Goal: Task Accomplishment & Management: Use online tool/utility

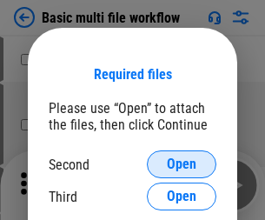
click at [182, 164] on span "Open" at bounding box center [182, 164] width 30 height 14
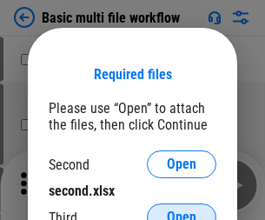
click at [182, 211] on span "Open" at bounding box center [182, 218] width 30 height 14
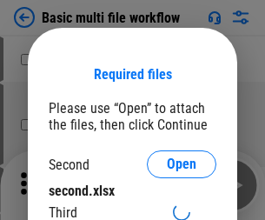
scroll to position [11, 0]
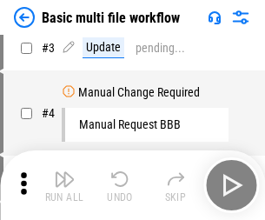
scroll to position [0, 0]
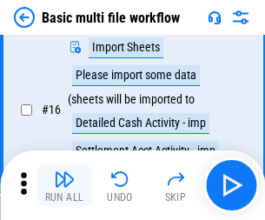
click at [64, 185] on img "button" at bounding box center [64, 179] width 21 height 21
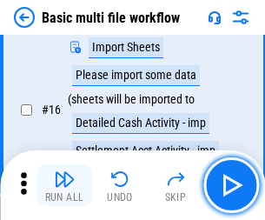
scroll to position [1158, 0]
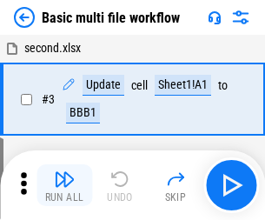
click at [64, 185] on img "button" at bounding box center [64, 179] width 21 height 21
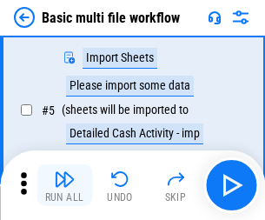
click at [64, 185] on img "button" at bounding box center [64, 179] width 21 height 21
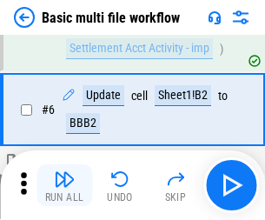
click at [64, 185] on img "button" at bounding box center [64, 179] width 21 height 21
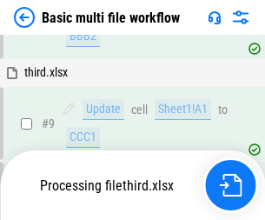
scroll to position [728, 0]
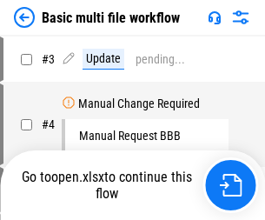
scroll to position [185, 0]
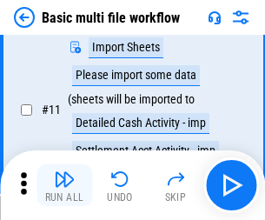
click at [64, 185] on img "button" at bounding box center [64, 179] width 21 height 21
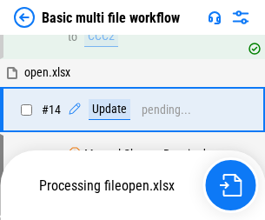
scroll to position [1035, 0]
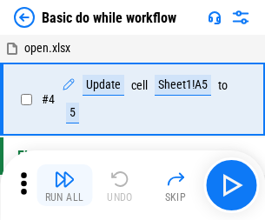
click at [64, 185] on img "button" at bounding box center [64, 179] width 21 height 21
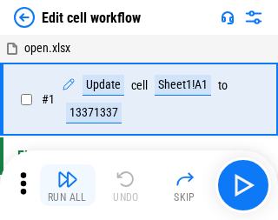
click at [64, 185] on img "button" at bounding box center [67, 179] width 21 height 21
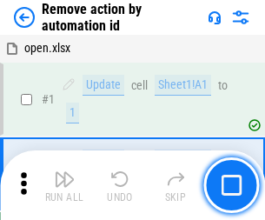
scroll to position [64, 0]
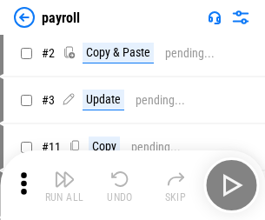
click at [64, 185] on img "button" at bounding box center [64, 179] width 21 height 21
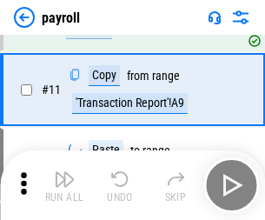
scroll to position [126, 0]
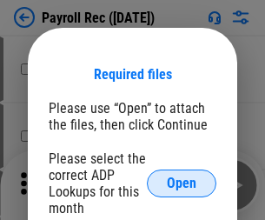
click at [182, 184] on span "Open" at bounding box center [182, 184] width 30 height 14
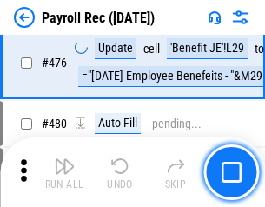
scroll to position [9272, 0]
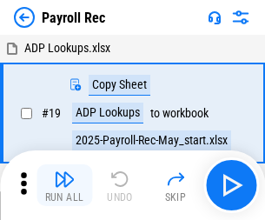
click at [64, 185] on img "button" at bounding box center [64, 179] width 21 height 21
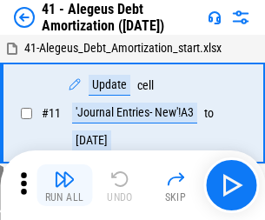
click at [64, 185] on img "button" at bounding box center [64, 179] width 21 height 21
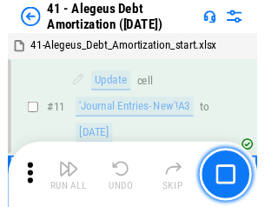
scroll to position [215, 0]
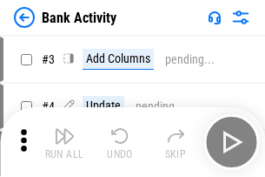
click at [64, 142] on img "button" at bounding box center [64, 135] width 21 height 21
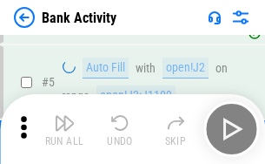
scroll to position [92, 0]
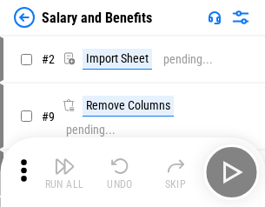
click at [64, 172] on img "button" at bounding box center [64, 166] width 21 height 21
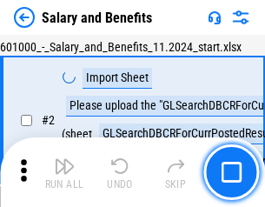
scroll to position [126, 0]
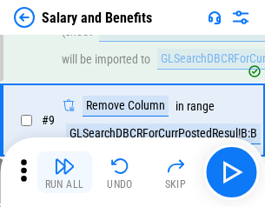
click at [64, 172] on img "button" at bounding box center [64, 166] width 21 height 21
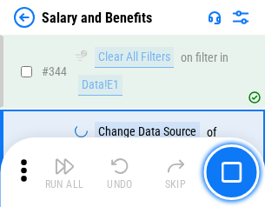
scroll to position [8146, 0]
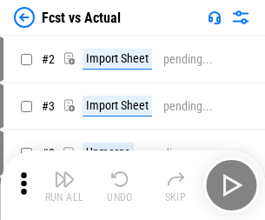
click at [64, 172] on img "button" at bounding box center [64, 179] width 21 height 21
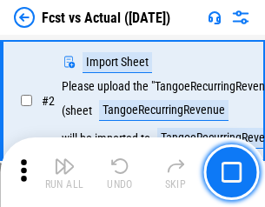
scroll to position [163, 0]
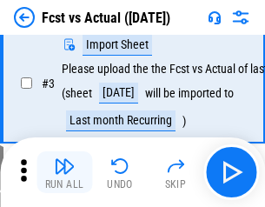
click at [64, 172] on img "button" at bounding box center [64, 166] width 21 height 21
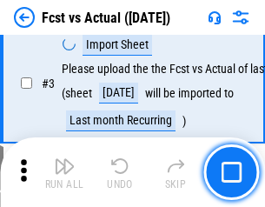
scroll to position [261, 0]
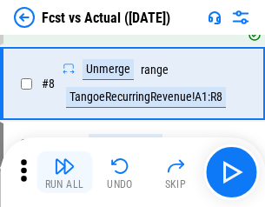
click at [64, 172] on img "button" at bounding box center [64, 166] width 21 height 21
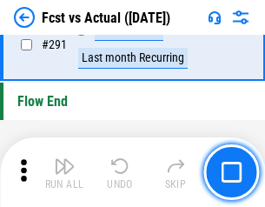
scroll to position [8234, 0]
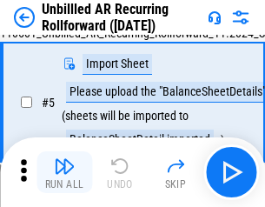
click at [64, 172] on img "button" at bounding box center [64, 166] width 21 height 21
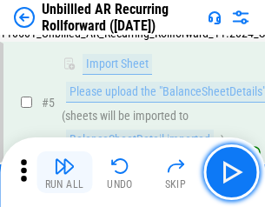
scroll to position [164, 0]
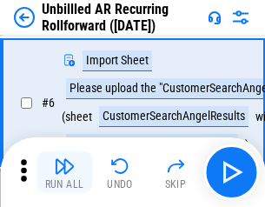
click at [64, 172] on img "button" at bounding box center [64, 166] width 21 height 21
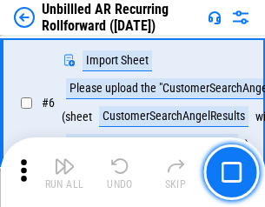
scroll to position [280, 0]
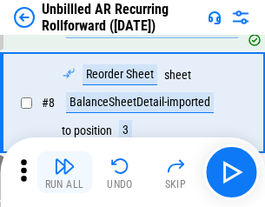
click at [64, 172] on img "button" at bounding box center [64, 166] width 21 height 21
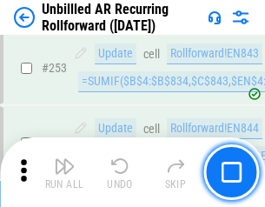
scroll to position [5909, 0]
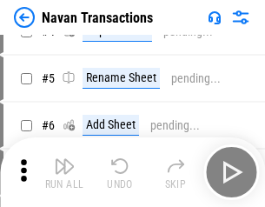
click at [64, 172] on img "button" at bounding box center [64, 166] width 21 height 21
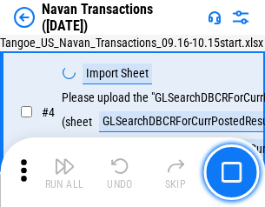
scroll to position [150, 0]
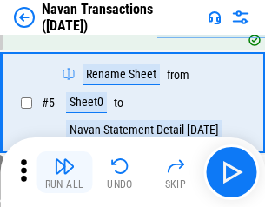
click at [64, 172] on img "button" at bounding box center [64, 166] width 21 height 21
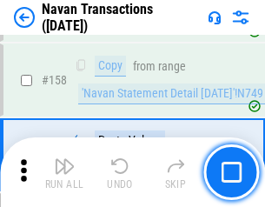
scroll to position [5641, 0]
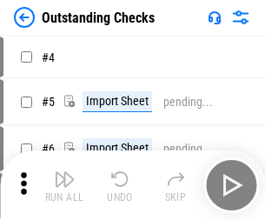
click at [64, 172] on img "button" at bounding box center [64, 179] width 21 height 21
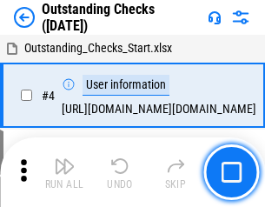
scroll to position [182, 0]
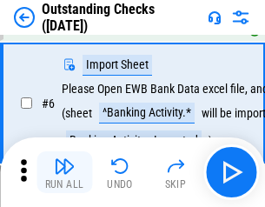
click at [64, 172] on img "button" at bounding box center [64, 166] width 21 height 21
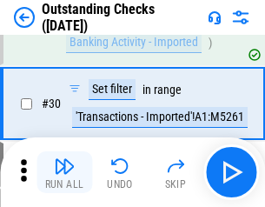
click at [64, 172] on img "button" at bounding box center [64, 166] width 21 height 21
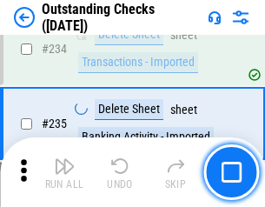
scroll to position [5283, 0]
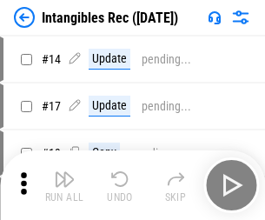
click at [64, 185] on img "button" at bounding box center [64, 179] width 21 height 21
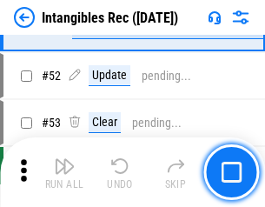
scroll to position [678, 0]
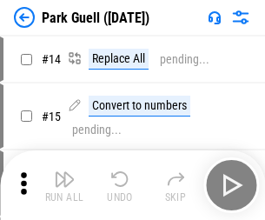
click at [64, 172] on img "button" at bounding box center [64, 179] width 21 height 21
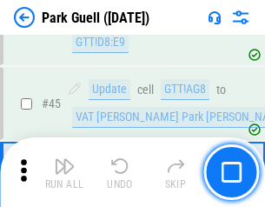
scroll to position [2176, 0]
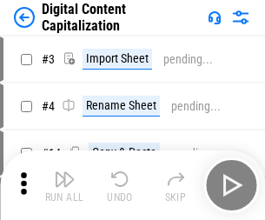
click at [64, 172] on img "button" at bounding box center [64, 179] width 21 height 21
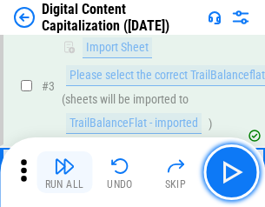
scroll to position [150, 0]
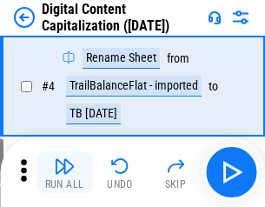
click at [64, 172] on img "button" at bounding box center [64, 166] width 21 height 21
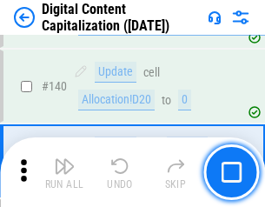
scroll to position [1832, 0]
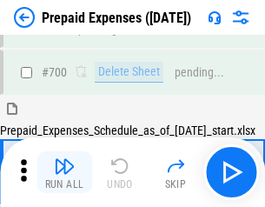
click at [64, 172] on img "button" at bounding box center [64, 166] width 21 height 21
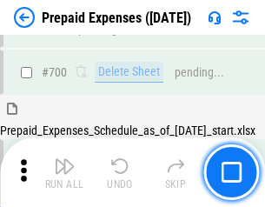
scroll to position [4784, 0]
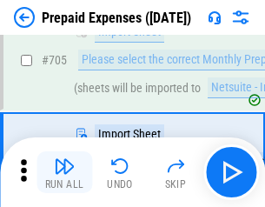
click at [64, 172] on img "button" at bounding box center [64, 166] width 21 height 21
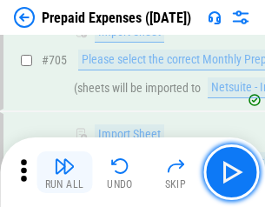
scroll to position [4872, 0]
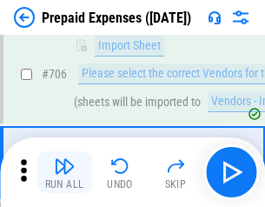
click at [64, 172] on img "button" at bounding box center [64, 166] width 21 height 21
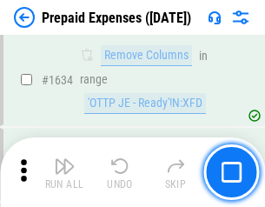
scroll to position [16939, 0]
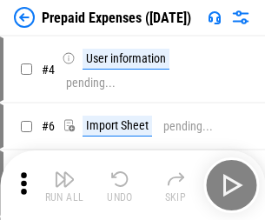
click at [64, 185] on img "button" at bounding box center [64, 179] width 21 height 21
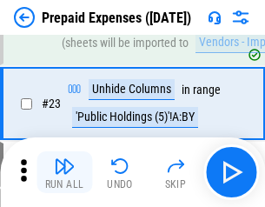
click at [64, 172] on img "button" at bounding box center [64, 166] width 21 height 21
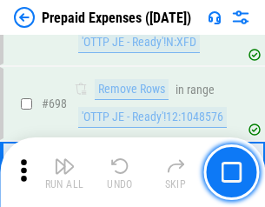
scroll to position [6058, 0]
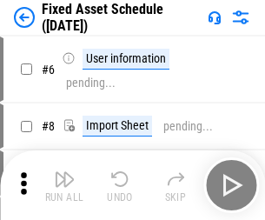
click at [64, 185] on img "button" at bounding box center [64, 179] width 21 height 21
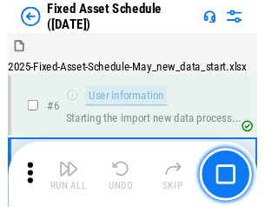
scroll to position [183, 0]
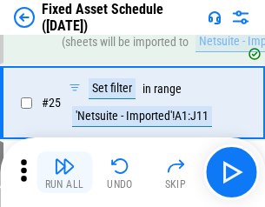
click at [64, 172] on img "button" at bounding box center [64, 166] width 21 height 21
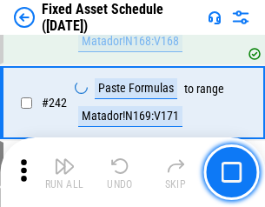
scroll to position [5389, 0]
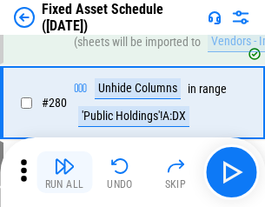
click at [64, 172] on img "button" at bounding box center [64, 166] width 21 height 21
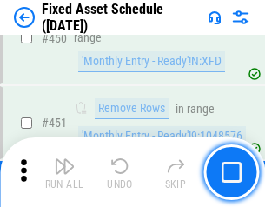
scroll to position [7777, 0]
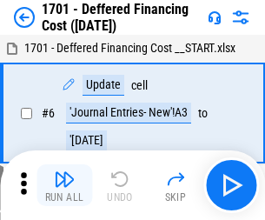
click at [64, 185] on img "button" at bounding box center [64, 179] width 21 height 21
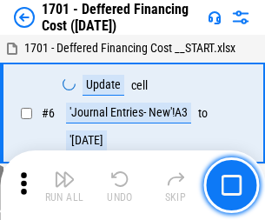
scroll to position [209, 0]
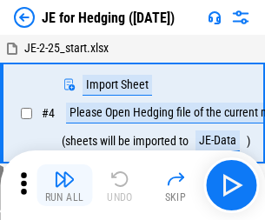
click at [64, 172] on img "button" at bounding box center [64, 179] width 21 height 21
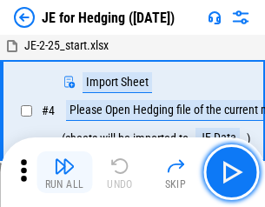
scroll to position [98, 0]
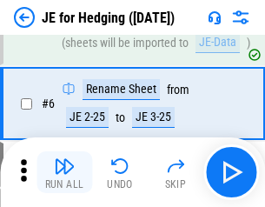
click at [64, 172] on img "button" at bounding box center [64, 166] width 21 height 21
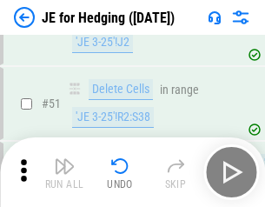
scroll to position [1127, 0]
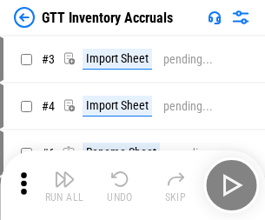
click at [64, 172] on img "button" at bounding box center [64, 179] width 21 height 21
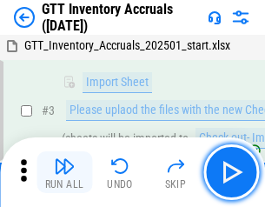
scroll to position [112, 0]
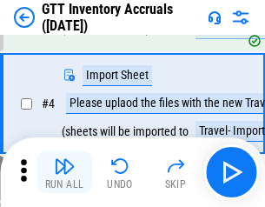
click at [64, 172] on img "button" at bounding box center [64, 166] width 21 height 21
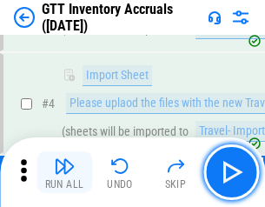
scroll to position [201, 0]
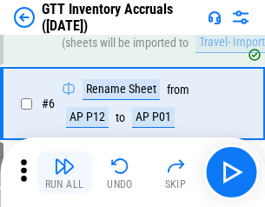
click at [64, 172] on img "button" at bounding box center [64, 166] width 21 height 21
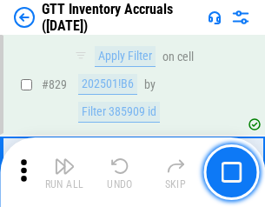
scroll to position [13206, 0]
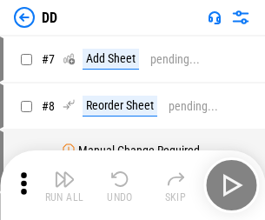
click at [64, 185] on img "button" at bounding box center [64, 179] width 21 height 21
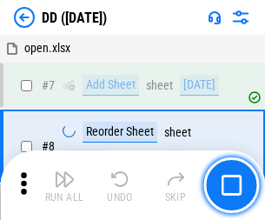
scroll to position [168, 0]
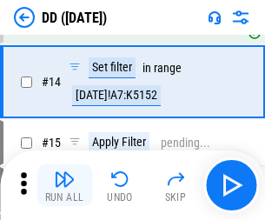
click at [64, 185] on img "button" at bounding box center [64, 179] width 21 height 21
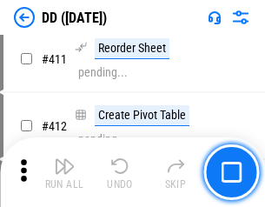
scroll to position [7885, 0]
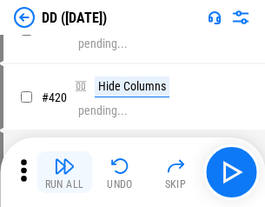
click at [64, 172] on img "button" at bounding box center [64, 166] width 21 height 21
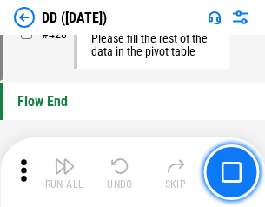
scroll to position [8327, 0]
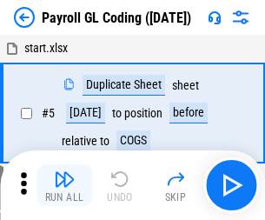
click at [64, 185] on img "button" at bounding box center [64, 179] width 21 height 21
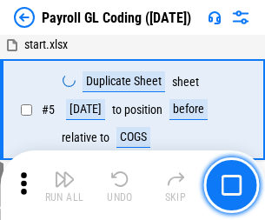
scroll to position [209, 0]
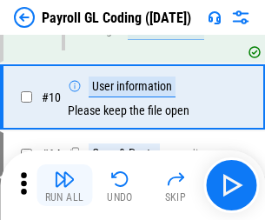
click at [64, 185] on img "button" at bounding box center [64, 179] width 21 height 21
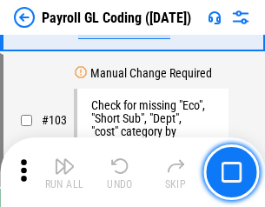
scroll to position [4082, 0]
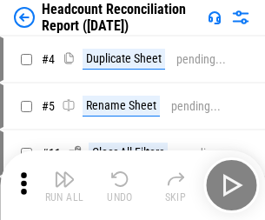
click at [64, 185] on img "button" at bounding box center [64, 179] width 21 height 21
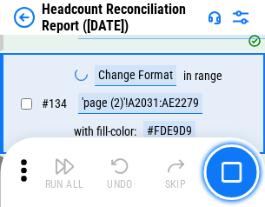
scroll to position [2091, 0]
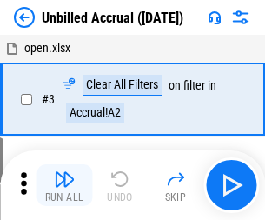
click at [64, 185] on img "button" at bounding box center [64, 179] width 21 height 21
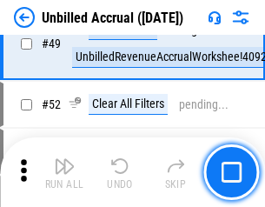
scroll to position [1578, 0]
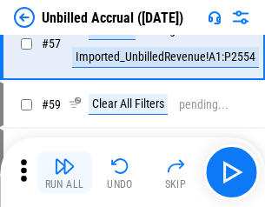
click at [64, 172] on img "button" at bounding box center [64, 166] width 21 height 21
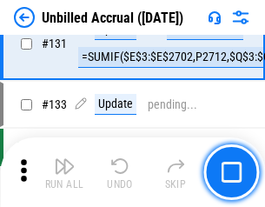
scroll to position [5182, 0]
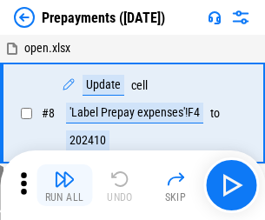
click at [64, 185] on img "button" at bounding box center [64, 179] width 21 height 21
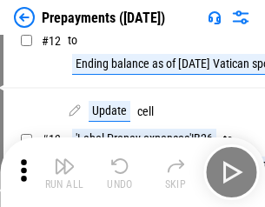
scroll to position [109, 0]
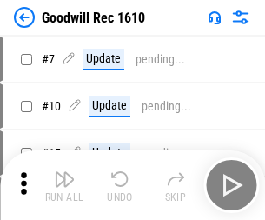
click at [64, 185] on img "button" at bounding box center [64, 179] width 21 height 21
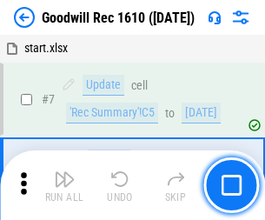
scroll to position [298, 0]
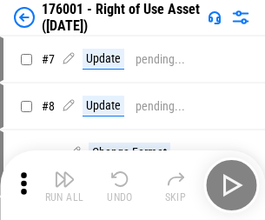
click at [64, 185] on img "button" at bounding box center [64, 179] width 21 height 21
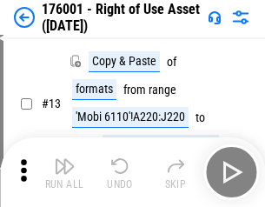
scroll to position [112, 0]
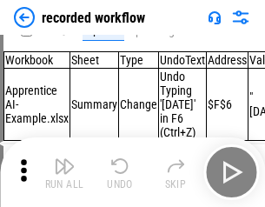
click at [64, 172] on img "button" at bounding box center [64, 166] width 21 height 21
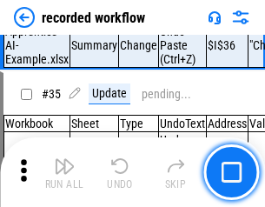
scroll to position [5438, 0]
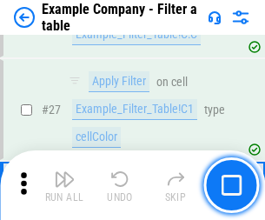
scroll to position [1592, 0]
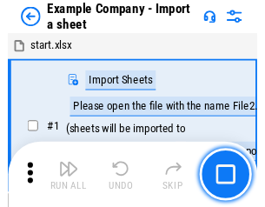
scroll to position [146, 0]
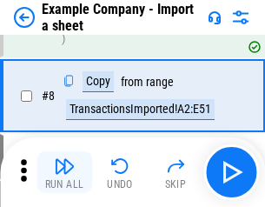
click at [64, 172] on img "button" at bounding box center [64, 166] width 21 height 21
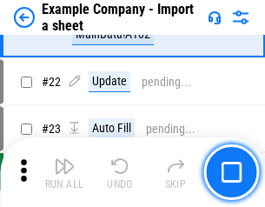
scroll to position [385, 0]
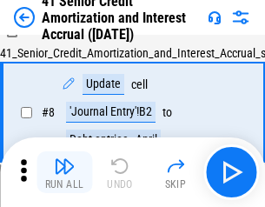
click at [64, 172] on img "button" at bounding box center [64, 166] width 21 height 21
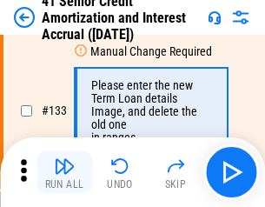
click at [64, 172] on img "button" at bounding box center [64, 166] width 21 height 21
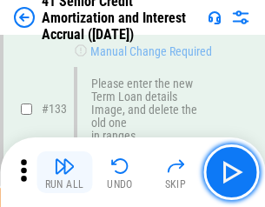
scroll to position [1818, 0]
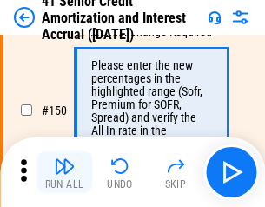
click at [64, 172] on img "button" at bounding box center [64, 166] width 21 height 21
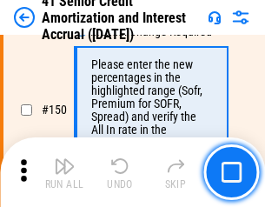
scroll to position [2001, 0]
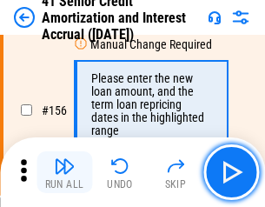
click at [64, 172] on img "button" at bounding box center [64, 166] width 21 height 21
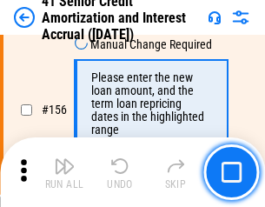
scroll to position [2121, 0]
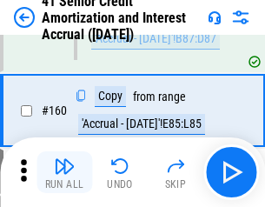
click at [64, 172] on img "button" at bounding box center [64, 166] width 21 height 21
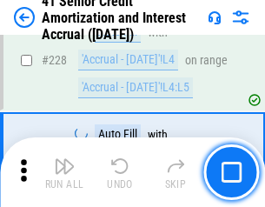
scroll to position [3896, 0]
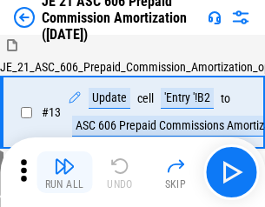
click at [64, 172] on img "button" at bounding box center [64, 166] width 21 height 21
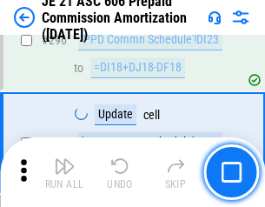
scroll to position [3201, 0]
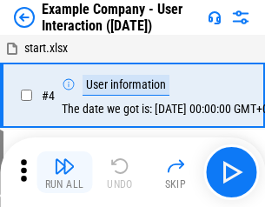
click at [64, 172] on img "button" at bounding box center [64, 166] width 21 height 21
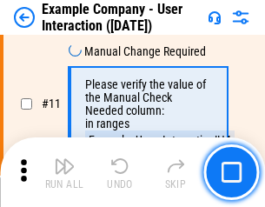
scroll to position [377, 0]
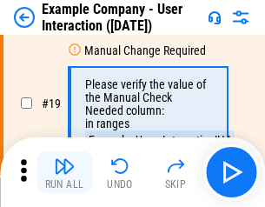
click at [64, 172] on img "button" at bounding box center [64, 166] width 21 height 21
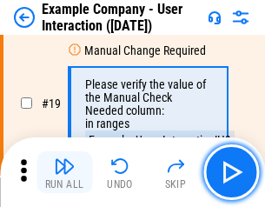
click at [64, 172] on img "button" at bounding box center [64, 166] width 21 height 21
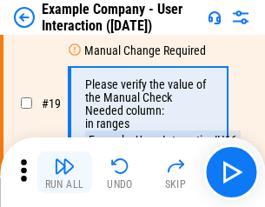
click at [64, 172] on img "button" at bounding box center [64, 166] width 21 height 21
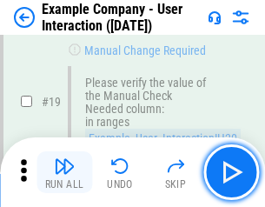
scroll to position [480, 0]
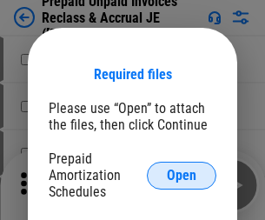
click at [182, 175] on span "Open" at bounding box center [182, 176] width 30 height 14
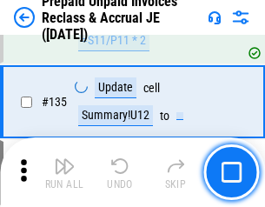
scroll to position [2255, 0]
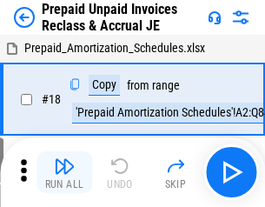
click at [64, 172] on img "button" at bounding box center [64, 166] width 21 height 21
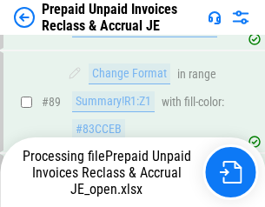
scroll to position [1420, 0]
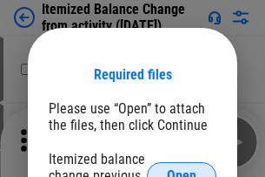
click at [182, 169] on span "Open" at bounding box center [182, 176] width 30 height 14
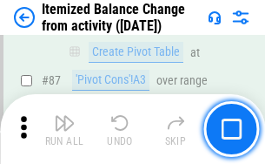
scroll to position [1701, 0]
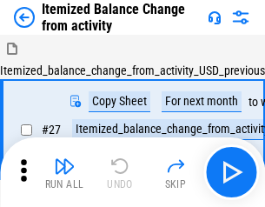
scroll to position [27, 0]
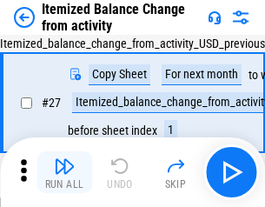
click at [64, 172] on img "button" at bounding box center [64, 166] width 21 height 21
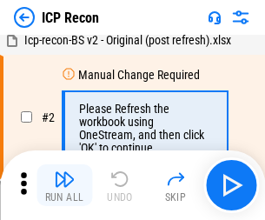
click at [64, 185] on img "button" at bounding box center [64, 179] width 21 height 21
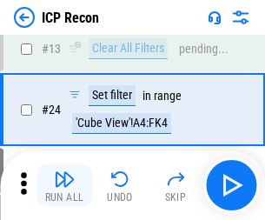
click at [64, 185] on img "button" at bounding box center [64, 179] width 21 height 21
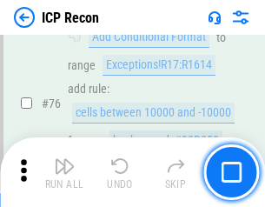
scroll to position [1563, 0]
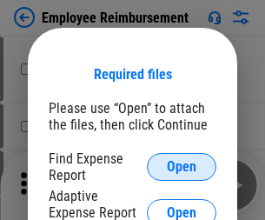
click at [182, 167] on span "Open" at bounding box center [182, 167] width 30 height 14
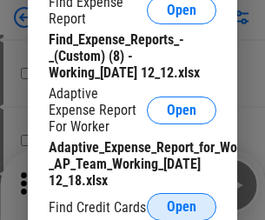
click at [182, 206] on span "Open" at bounding box center [182, 207] width 30 height 14
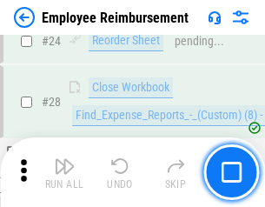
scroll to position [813, 0]
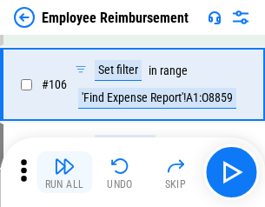
click at [64, 172] on img "button" at bounding box center [64, 166] width 21 height 21
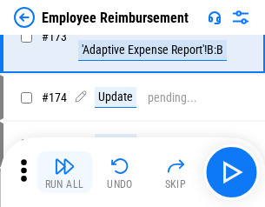
click at [64, 172] on img "button" at bounding box center [64, 166] width 21 height 21
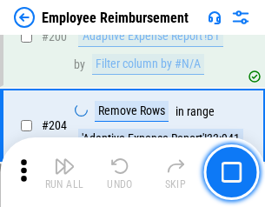
scroll to position [4402, 0]
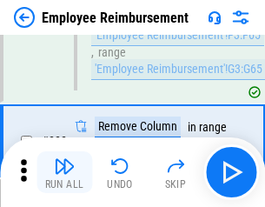
click at [64, 172] on img "button" at bounding box center [64, 166] width 21 height 21
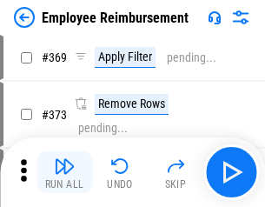
click at [64, 172] on img "button" at bounding box center [64, 166] width 21 height 21
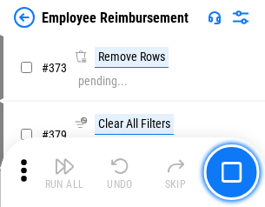
scroll to position [9268, 0]
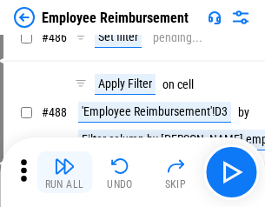
click at [64, 172] on img "button" at bounding box center [64, 166] width 21 height 21
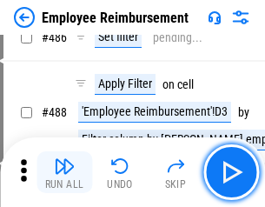
click at [64, 172] on img "button" at bounding box center [64, 166] width 21 height 21
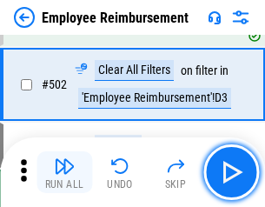
scroll to position [11166, 0]
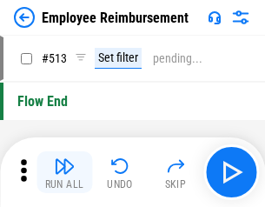
click at [64, 172] on img "button" at bounding box center [64, 166] width 21 height 21
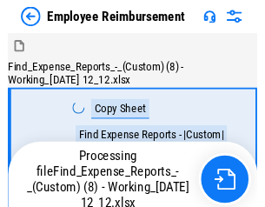
scroll to position [59, 0]
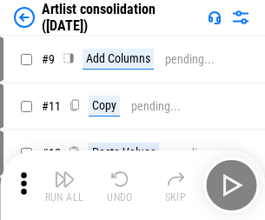
click at [64, 185] on img "button" at bounding box center [64, 179] width 21 height 21
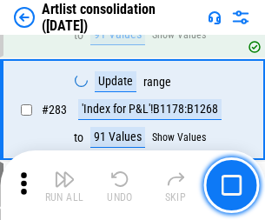
scroll to position [7195, 0]
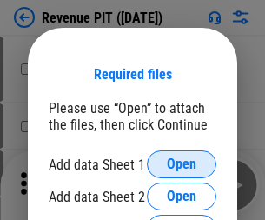
click at [182, 164] on span "Open" at bounding box center [182, 164] width 30 height 14
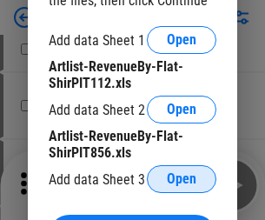
click at [182, 179] on span "Open" at bounding box center [182, 179] width 30 height 14
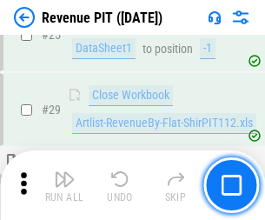
scroll to position [799, 0]
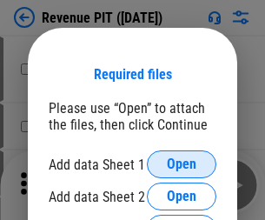
click at [182, 164] on span "Open" at bounding box center [182, 164] width 30 height 14
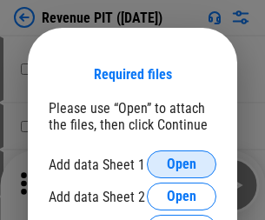
click at [182, 164] on span "Open" at bounding box center [182, 164] width 30 height 14
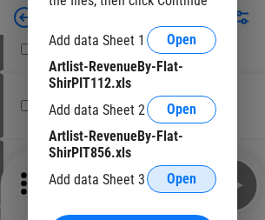
click at [182, 179] on span "Open" at bounding box center [182, 179] width 30 height 14
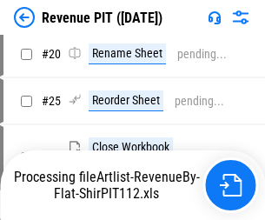
scroll to position [366, 0]
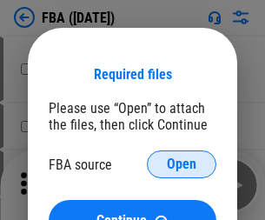
click at [182, 164] on span "Open" at bounding box center [182, 164] width 30 height 14
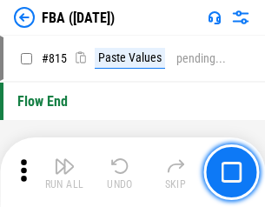
scroll to position [15574, 0]
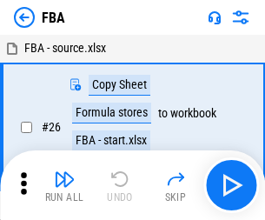
scroll to position [17, 0]
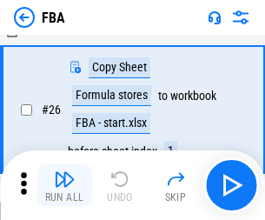
click at [64, 185] on img "button" at bounding box center [64, 179] width 21 height 21
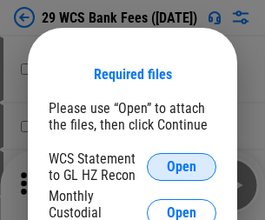
click at [182, 167] on span "Open" at bounding box center [182, 167] width 30 height 14
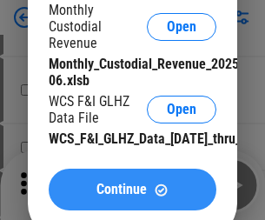
click at [132, 197] on span "Continue" at bounding box center [122, 190] width 50 height 14
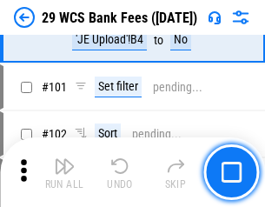
scroll to position [1695, 0]
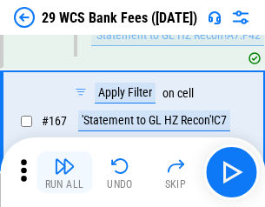
click at [64, 172] on img "button" at bounding box center [64, 166] width 21 height 21
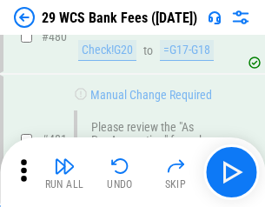
scroll to position [8971, 0]
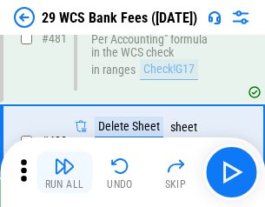
click at [64, 172] on img "button" at bounding box center [64, 166] width 21 height 21
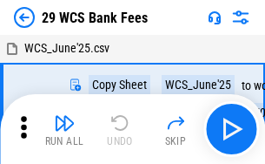
scroll to position [31, 0]
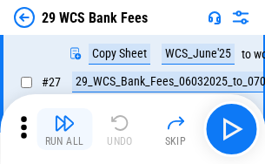
click at [64, 129] on img "button" at bounding box center [64, 122] width 21 height 21
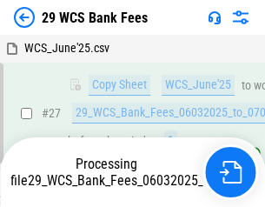
scroll to position [347, 0]
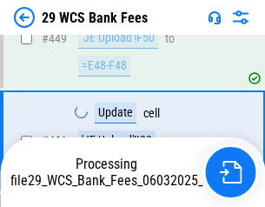
scroll to position [8850, 0]
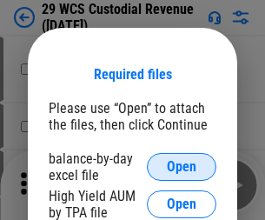
click at [182, 167] on span "Open" at bounding box center [182, 167] width 30 height 14
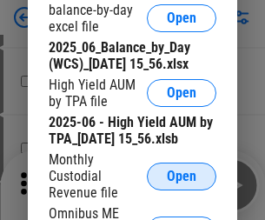
click at [182, 184] on span "Open" at bounding box center [182, 177] width 30 height 14
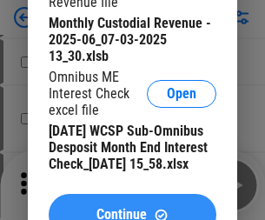
click at [132, 208] on span "Continue" at bounding box center [122, 215] width 50 height 14
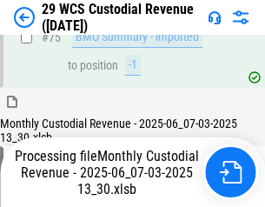
scroll to position [1817, 0]
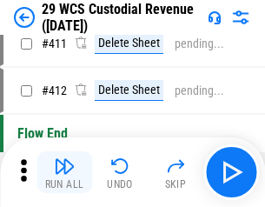
click at [64, 172] on img "button" at bounding box center [64, 166] width 21 height 21
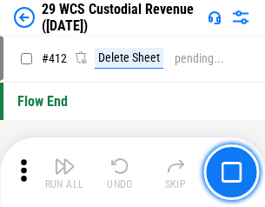
scroll to position [8309, 0]
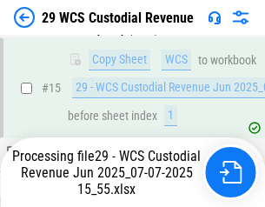
scroll to position [394, 0]
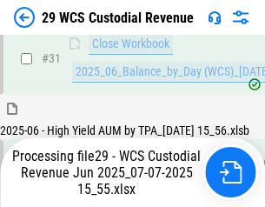
scroll to position [893, 0]
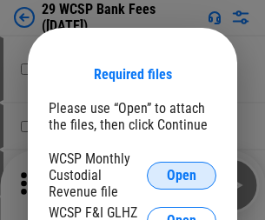
click at [182, 175] on span "Open" at bounding box center [182, 176] width 30 height 14
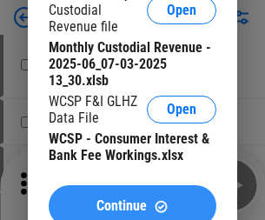
click at [132, 199] on span "Continue" at bounding box center [122, 206] width 50 height 14
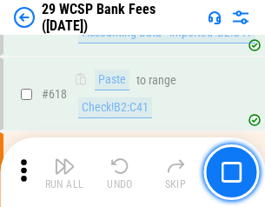
scroll to position [9393, 0]
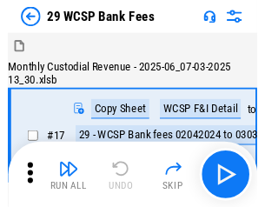
scroll to position [42, 0]
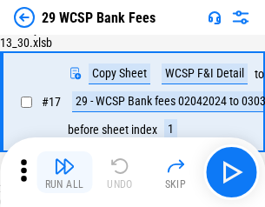
click at [64, 172] on img "button" at bounding box center [64, 166] width 21 height 21
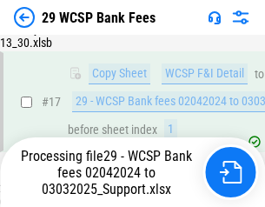
scroll to position [305, 0]
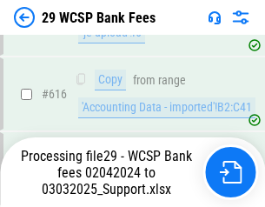
scroll to position [9373, 0]
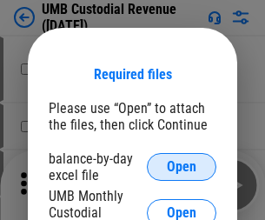
click at [182, 167] on span "Open" at bounding box center [182, 167] width 30 height 14
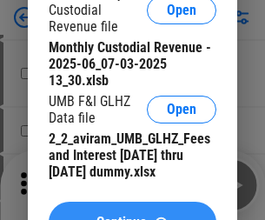
click at [132, 216] on span "Continue" at bounding box center [122, 223] width 50 height 14
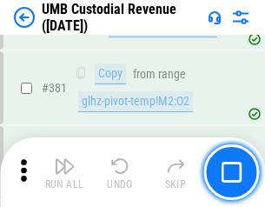
scroll to position [6408, 0]
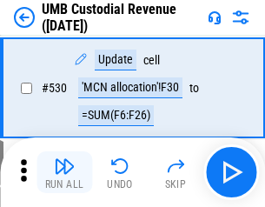
click at [64, 172] on img "button" at bounding box center [64, 166] width 21 height 21
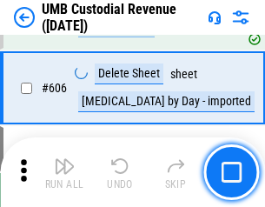
scroll to position [10042, 0]
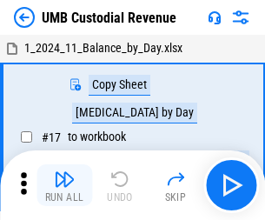
click at [64, 185] on img "button" at bounding box center [64, 179] width 21 height 21
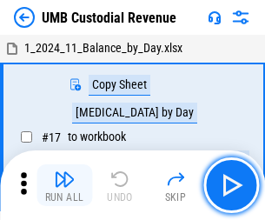
scroll to position [13, 0]
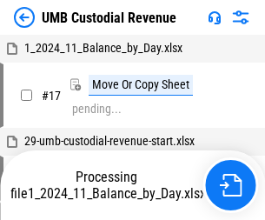
scroll to position [13, 0]
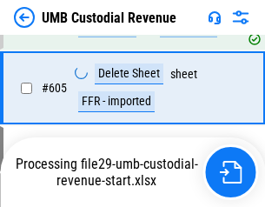
scroll to position [10002, 0]
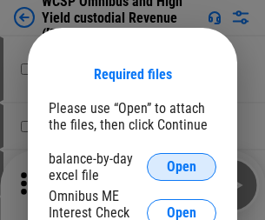
click at [182, 167] on span "Open" at bounding box center [182, 167] width 30 height 14
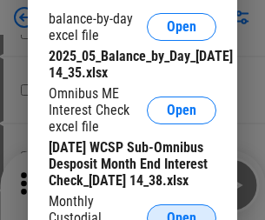
click at [182, 211] on span "Open" at bounding box center [182, 218] width 30 height 14
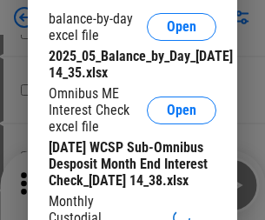
scroll to position [264, 0]
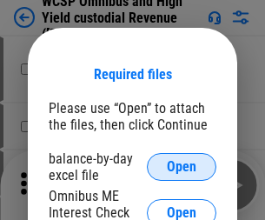
click at [182, 167] on span "Open" at bounding box center [182, 167] width 30 height 14
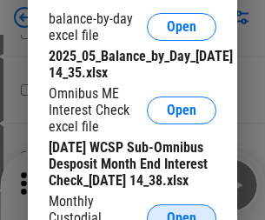
click at [182, 211] on span "Open" at bounding box center [182, 218] width 30 height 14
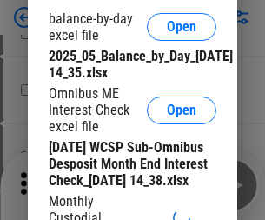
scroll to position [264, 0]
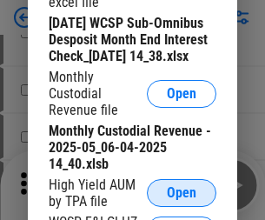
click at [182, 200] on span "Open" at bounding box center [182, 193] width 30 height 14
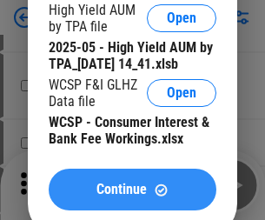
click at [132, 197] on span "Continue" at bounding box center [122, 190] width 50 height 14
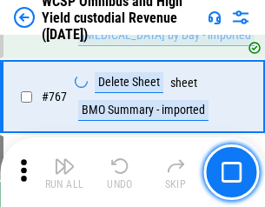
scroll to position [14176, 0]
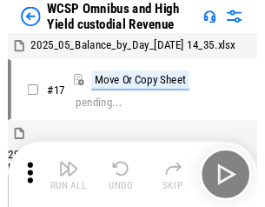
scroll to position [10, 0]
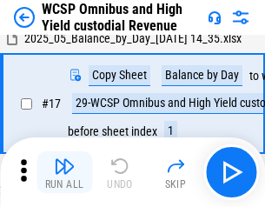
click at [64, 172] on img "button" at bounding box center [64, 166] width 21 height 21
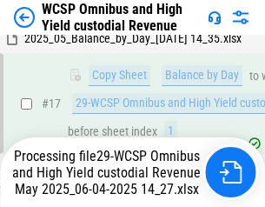
scroll to position [362, 0]
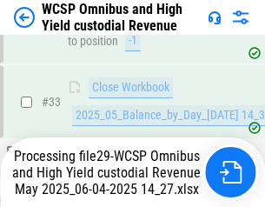
scroll to position [861, 0]
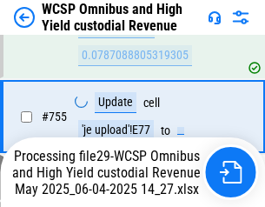
scroll to position [14136, 0]
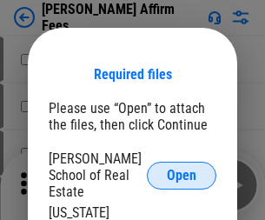
click at [182, 169] on span "Open" at bounding box center [182, 176] width 30 height 14
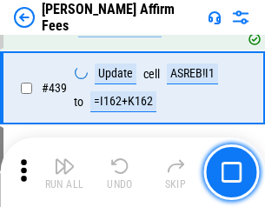
scroll to position [4002, 0]
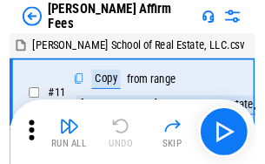
scroll to position [17, 0]
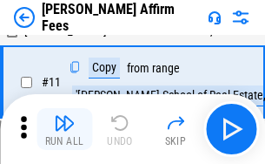
click at [64, 129] on img "button" at bounding box center [64, 122] width 21 height 21
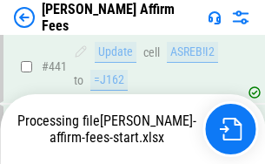
scroll to position [4563, 0]
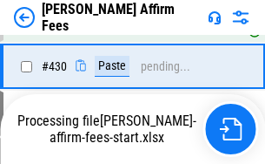
scroll to position [4023, 0]
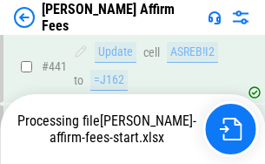
scroll to position [4563, 0]
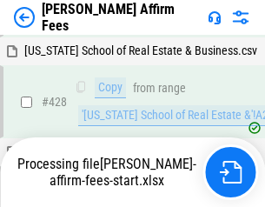
scroll to position [3661, 0]
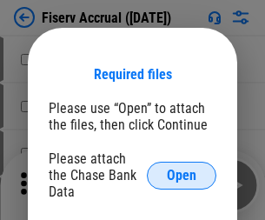
click at [182, 169] on span "Open" at bounding box center [182, 176] width 30 height 14
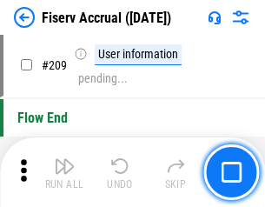
scroll to position [5403, 0]
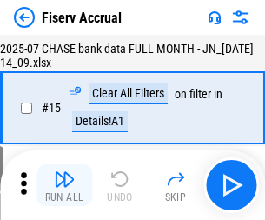
click at [64, 185] on img "button" at bounding box center [64, 179] width 21 height 21
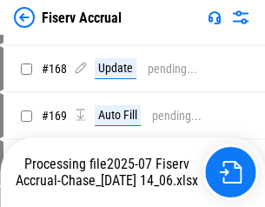
scroll to position [4464, 0]
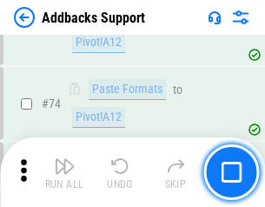
scroll to position [1267, 0]
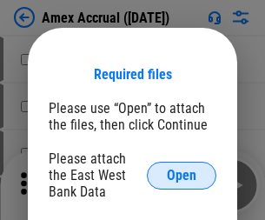
click at [182, 175] on span "Open" at bounding box center [182, 176] width 30 height 14
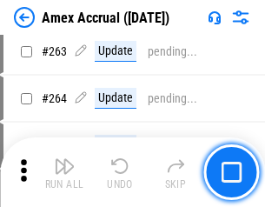
scroll to position [4654, 0]
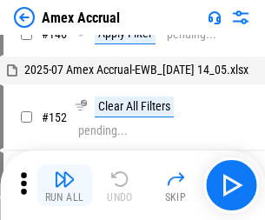
click at [64, 185] on img "button" at bounding box center [64, 179] width 21 height 21
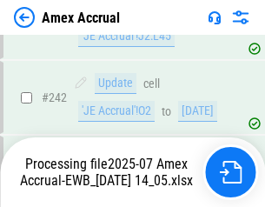
scroll to position [4962, 0]
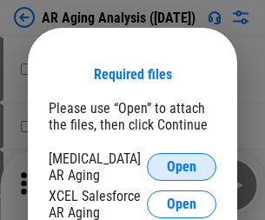
click at [182, 164] on span "Open" at bounding box center [182, 167] width 30 height 14
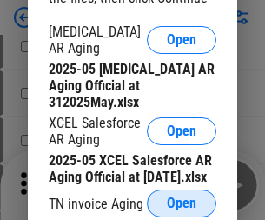
click at [182, 198] on span "Open" at bounding box center [182, 204] width 30 height 14
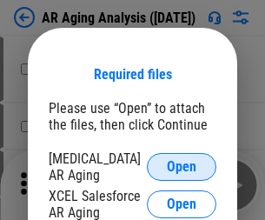
click at [182, 164] on span "Open" at bounding box center [182, 167] width 30 height 14
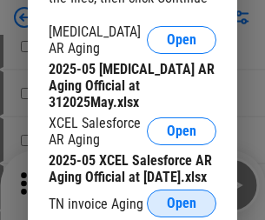
click at [182, 198] on span "Open" at bounding box center [182, 204] width 30 height 14
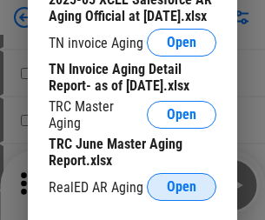
click at [182, 182] on span "Open" at bounding box center [182, 187] width 30 height 14
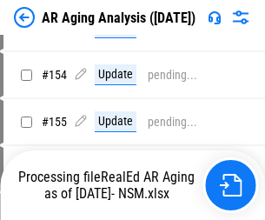
scroll to position [17, 0]
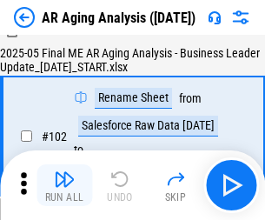
click at [64, 185] on img "button" at bounding box center [64, 179] width 21 height 21
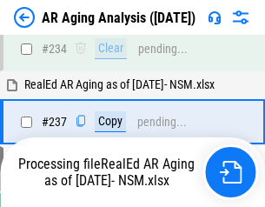
scroll to position [2697, 0]
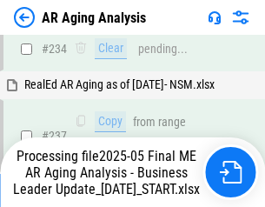
scroll to position [2677, 0]
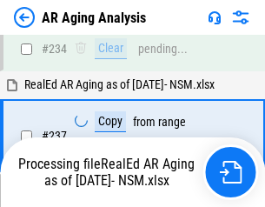
scroll to position [2749, 0]
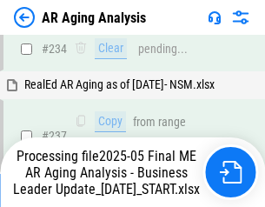
scroll to position [2677, 0]
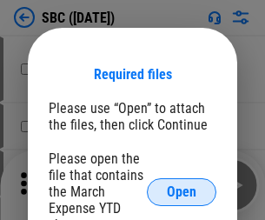
click at [182, 191] on span "Open" at bounding box center [182, 192] width 30 height 14
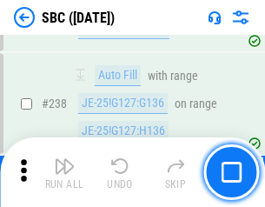
scroll to position [3290, 0]
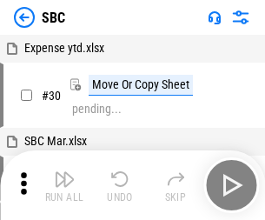
scroll to position [17, 0]
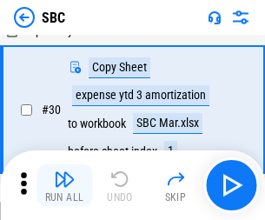
click at [64, 185] on img "button" at bounding box center [64, 179] width 21 height 21
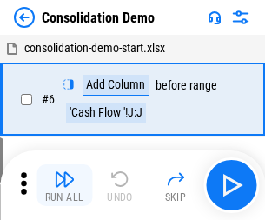
click at [64, 185] on img "button" at bounding box center [64, 179] width 21 height 21
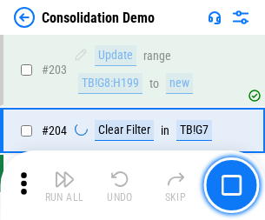
scroll to position [5455, 0]
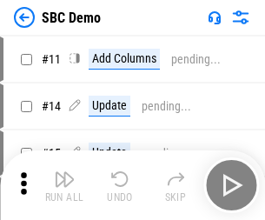
click at [64, 185] on img "button" at bounding box center [64, 179] width 21 height 21
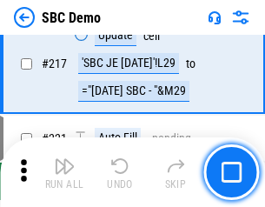
scroll to position [4295, 0]
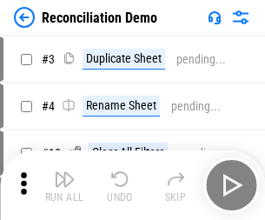
click at [64, 185] on img "button" at bounding box center [64, 179] width 21 height 21
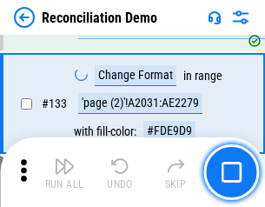
scroll to position [2066, 0]
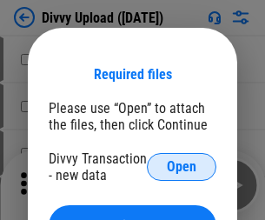
click at [182, 167] on span "Open" at bounding box center [182, 167] width 30 height 14
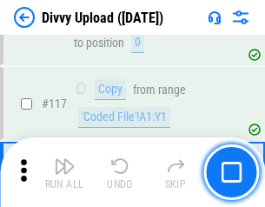
scroll to position [1473, 0]
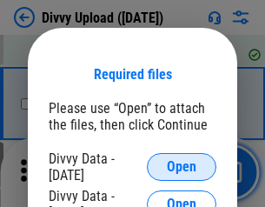
click at [182, 167] on span "Open" at bounding box center [182, 167] width 30 height 14
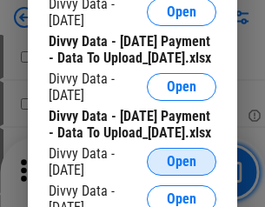
click at [182, 169] on span "Open" at bounding box center [182, 162] width 30 height 14
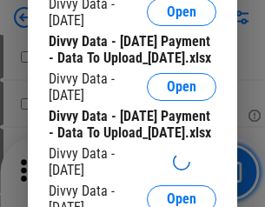
scroll to position [1629, 0]
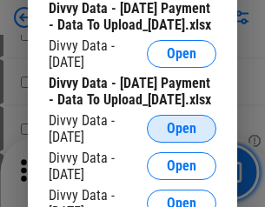
click at [182, 136] on span "Open" at bounding box center [182, 129] width 30 height 14
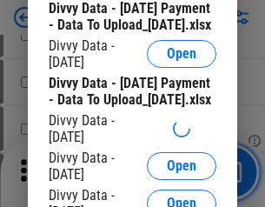
scroll to position [1812, 0]
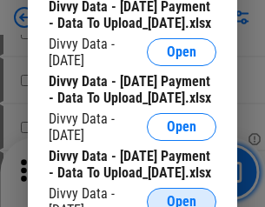
click at [182, 195] on span "Open" at bounding box center [182, 202] width 30 height 14
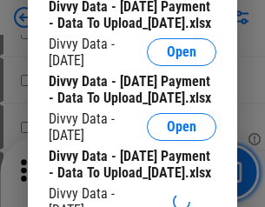
scroll to position [1993, 0]
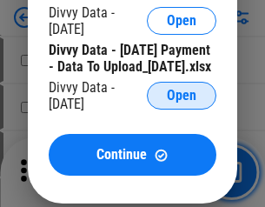
click at [182, 103] on span "Open" at bounding box center [182, 96] width 30 height 14
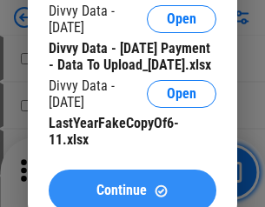
click at [132, 184] on span "Continue" at bounding box center [122, 191] width 50 height 14
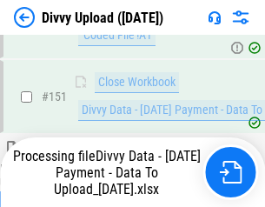
scroll to position [3153, 0]
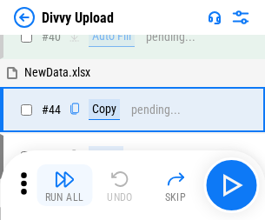
click at [64, 185] on img "button" at bounding box center [64, 179] width 21 height 21
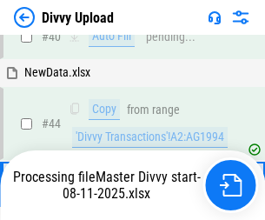
scroll to position [191, 0]
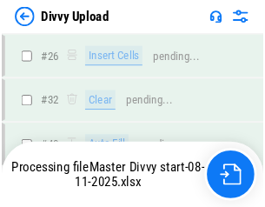
scroll to position [1473, 0]
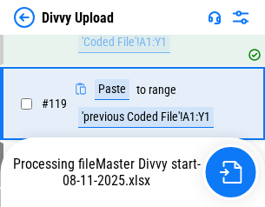
scroll to position [1618, 0]
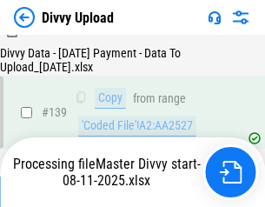
scroll to position [2486, 0]
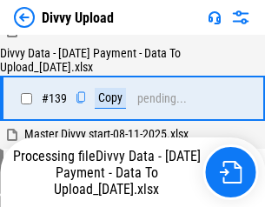
scroll to position [2486, 0]
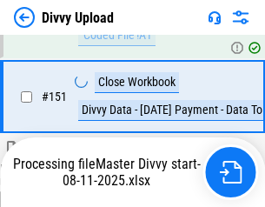
scroll to position [3153, 0]
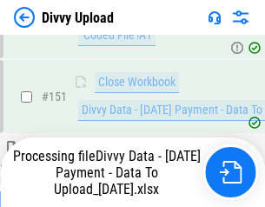
scroll to position [3153, 0]
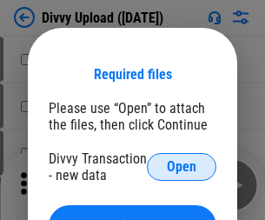
click at [182, 167] on span "Open" at bounding box center [182, 167] width 30 height 14
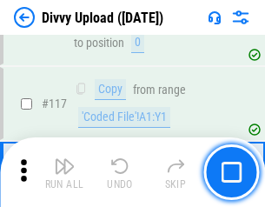
scroll to position [1473, 0]
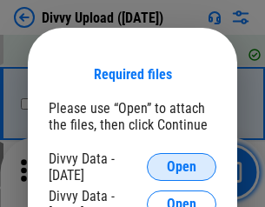
click at [182, 167] on span "Open" at bounding box center [182, 167] width 30 height 14
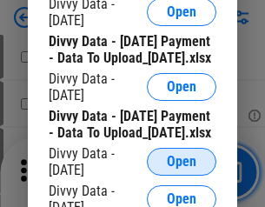
click at [182, 169] on span "Open" at bounding box center [182, 162] width 30 height 14
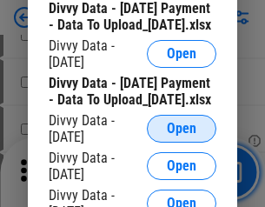
click at [182, 136] on span "Open" at bounding box center [182, 129] width 30 height 14
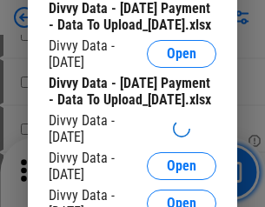
scroll to position [1812, 0]
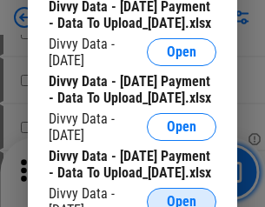
click at [182, 195] on span "Open" at bounding box center [182, 202] width 30 height 14
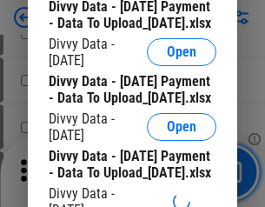
scroll to position [1993, 0]
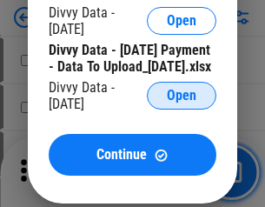
click at [182, 103] on span "Open" at bounding box center [182, 96] width 30 height 14
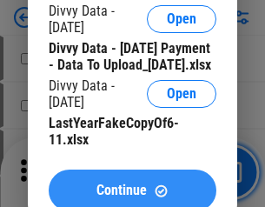
click at [132, 184] on span "Continue" at bounding box center [122, 191] width 50 height 14
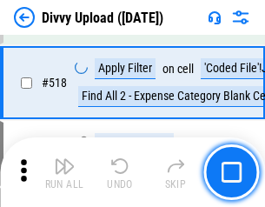
scroll to position [10915, 0]
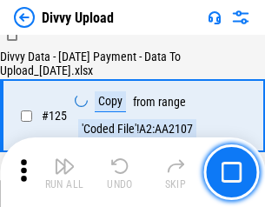
scroll to position [1719, 0]
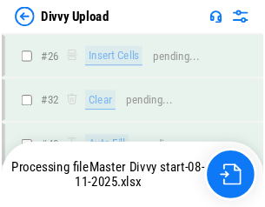
scroll to position [1473, 0]
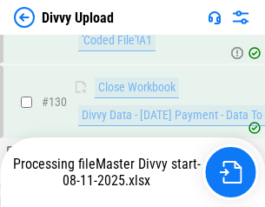
scroll to position [2103, 0]
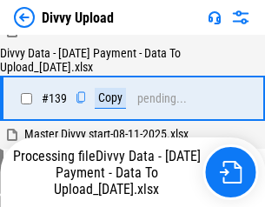
scroll to position [2486, 0]
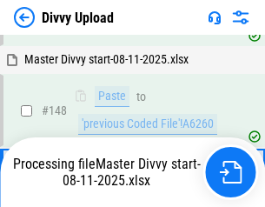
scroll to position [2959, 0]
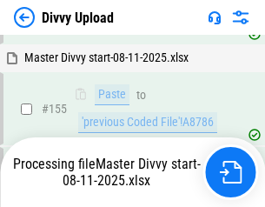
scroll to position [3417, 0]
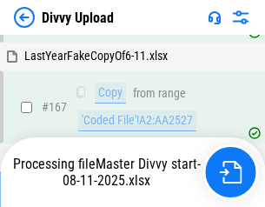
scroll to position [3989, 0]
